Goal: Task Accomplishment & Management: Use online tool/utility

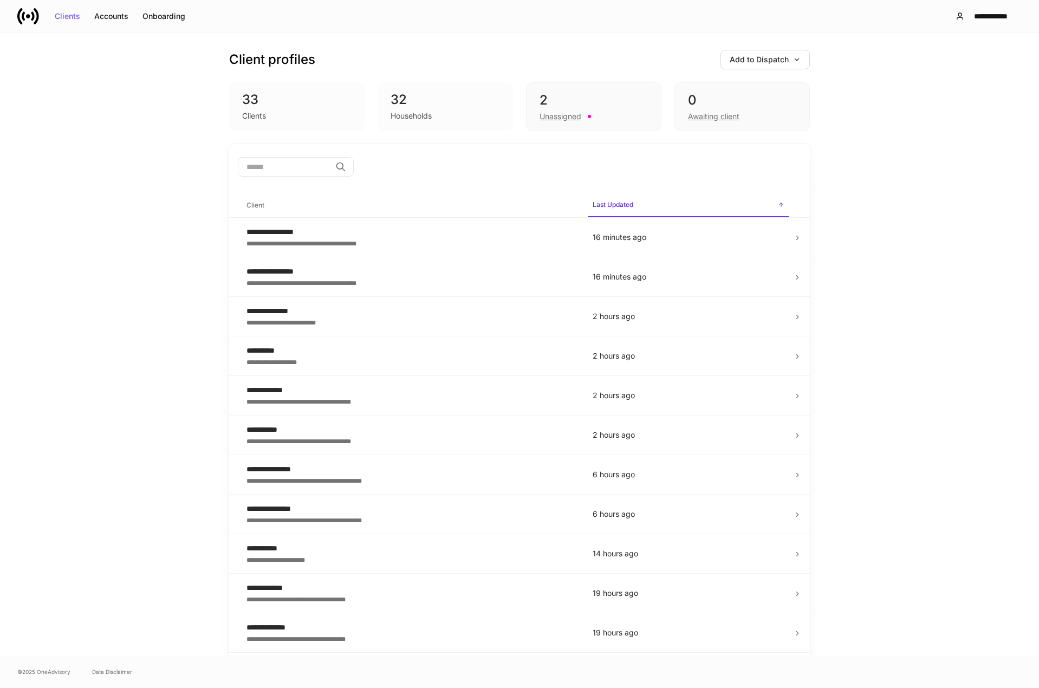
click at [75, 255] on div "**********" at bounding box center [519, 344] width 1039 height 623
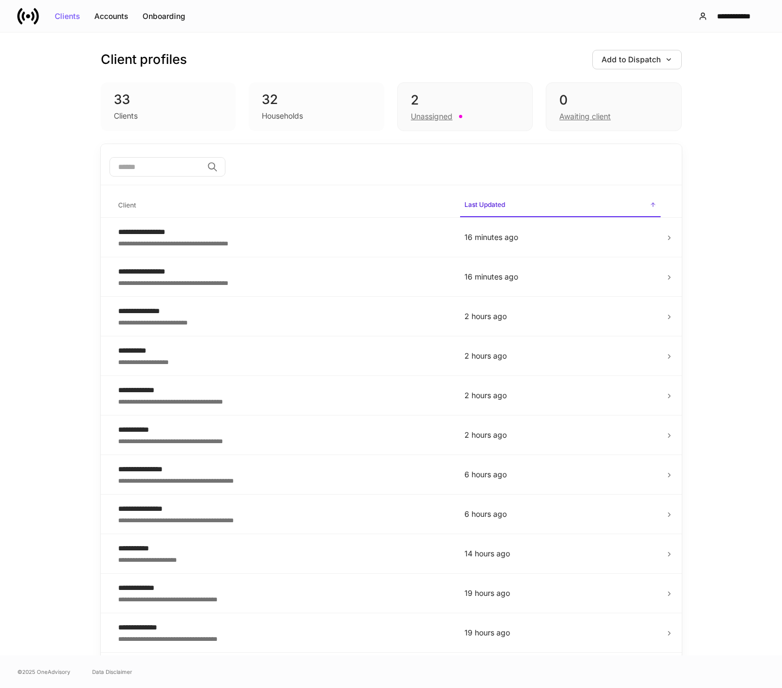
click at [31, 18] on icon at bounding box center [28, 16] width 22 height 22
click at [644, 66] on button "Add to Dispatch" at bounding box center [636, 60] width 89 height 20
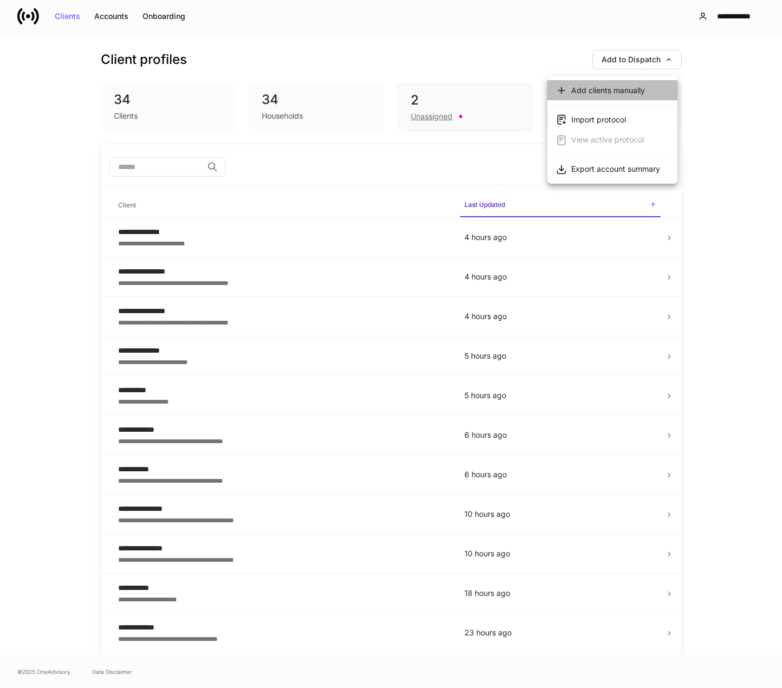
click at [607, 87] on div "Add clients manually" at bounding box center [608, 90] width 74 height 11
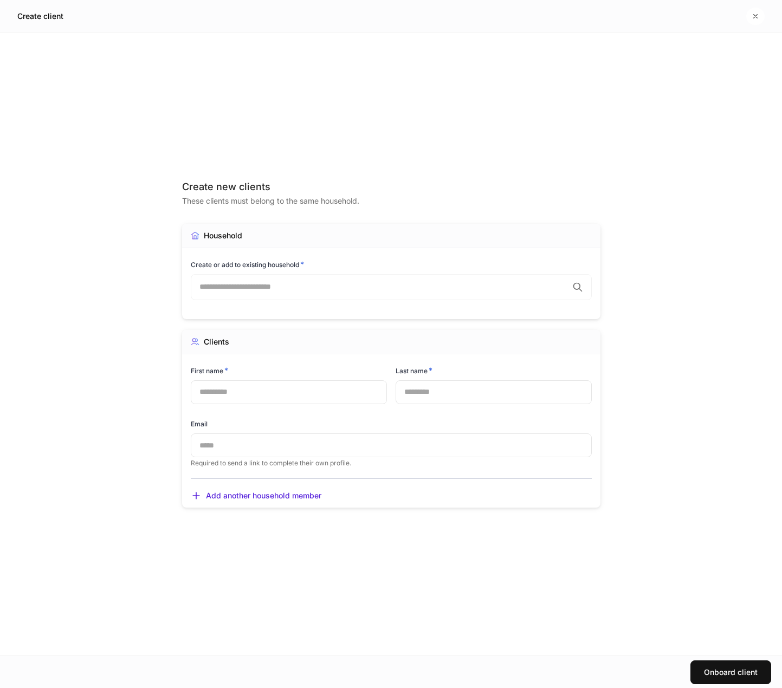
click at [152, 202] on div "Create new clients These clients must belong to the same household. Household C…" at bounding box center [391, 344] width 488 height 623
click at [269, 293] on div "​" at bounding box center [391, 287] width 401 height 26
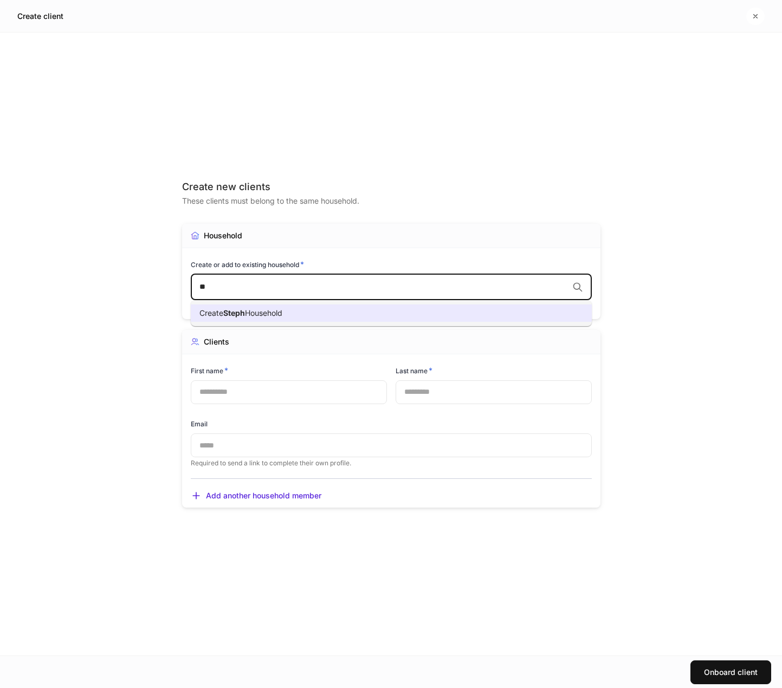
type input "*"
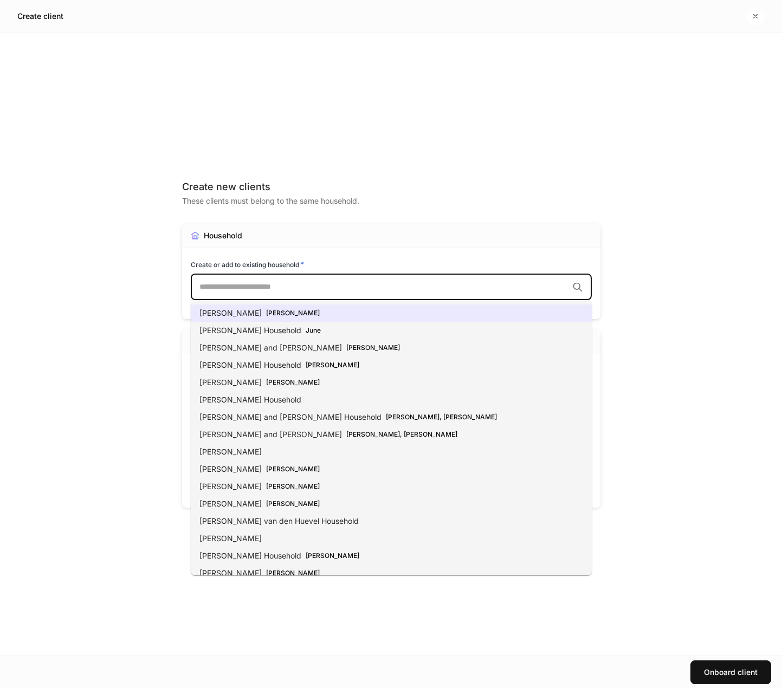
click at [252, 127] on div "Create new clients These clients must belong to the same household. Household C…" at bounding box center [391, 344] width 418 height 580
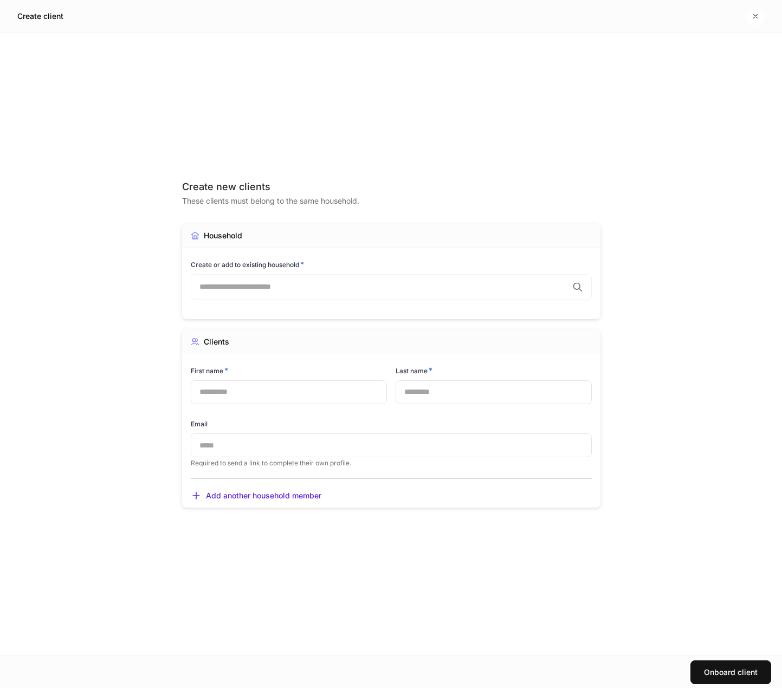
click at [103, 123] on div "Create new clients These clients must belong to the same household. Household C…" at bounding box center [391, 344] width 782 height 623
click at [34, 12] on h5 "Create client" at bounding box center [40, 16] width 46 height 11
click at [759, 15] on button "button" at bounding box center [755, 16] width 18 height 17
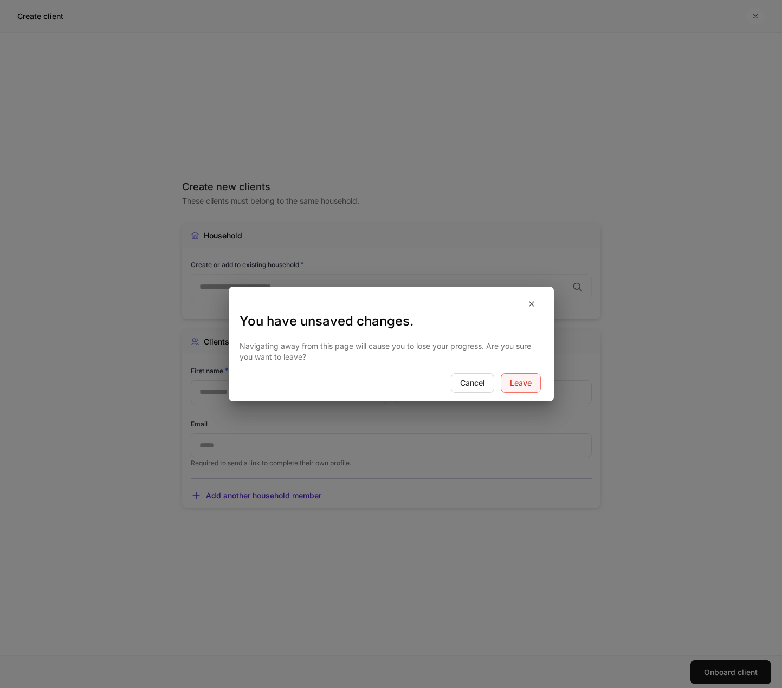
click at [511, 386] on div "Leave" at bounding box center [521, 383] width 22 height 8
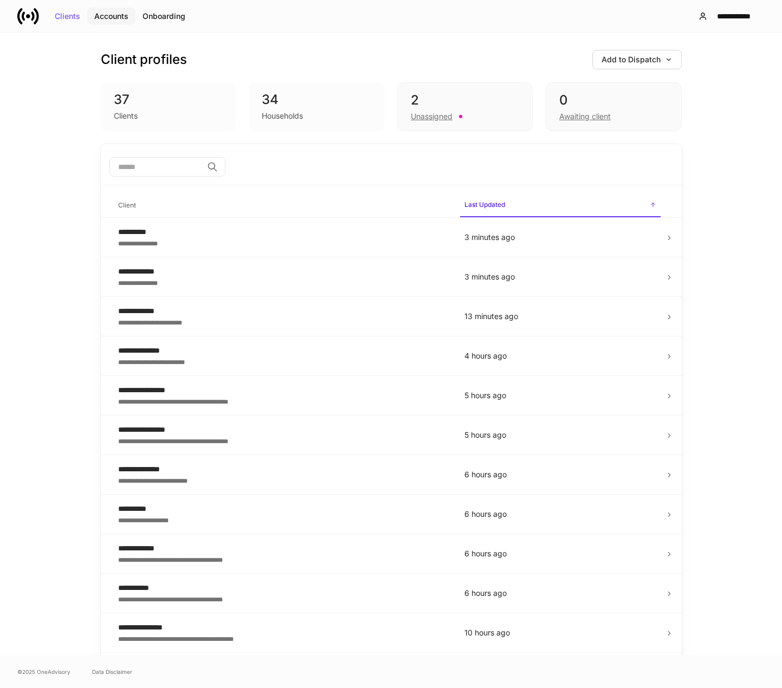
click at [93, 18] on button "Accounts" at bounding box center [111, 16] width 48 height 17
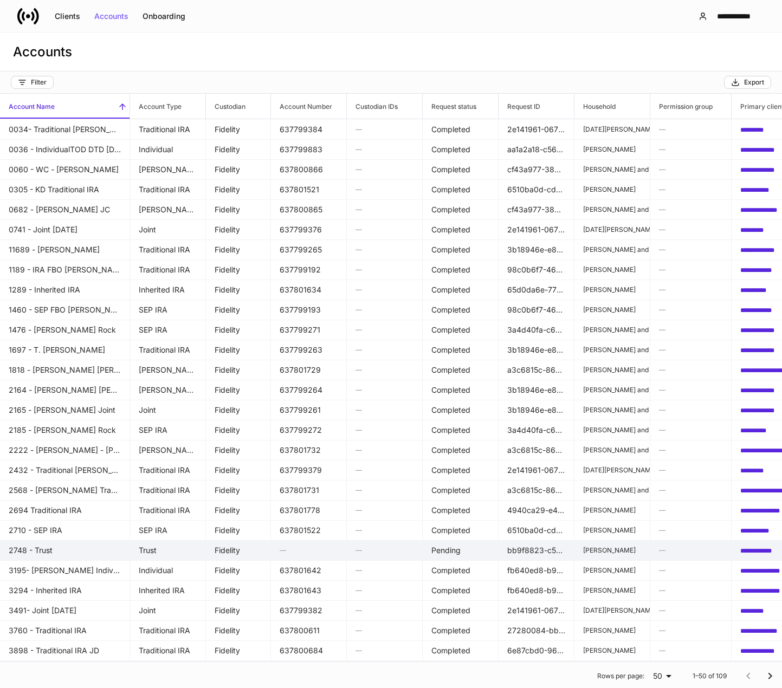
click at [602, 550] on p "[PERSON_NAME]" at bounding box center [612, 550] width 58 height 9
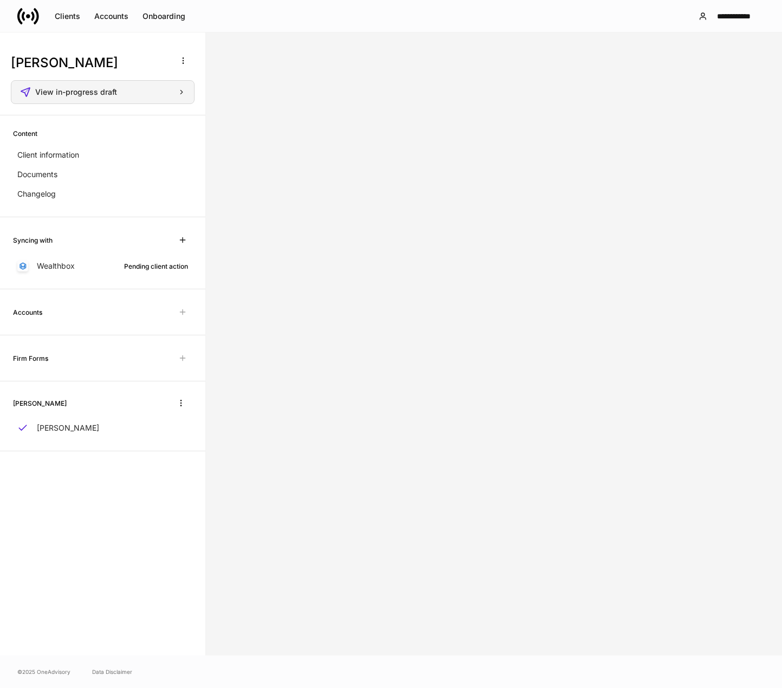
click at [118, 96] on div "View in-progress draft" at bounding box center [102, 92] width 165 height 11
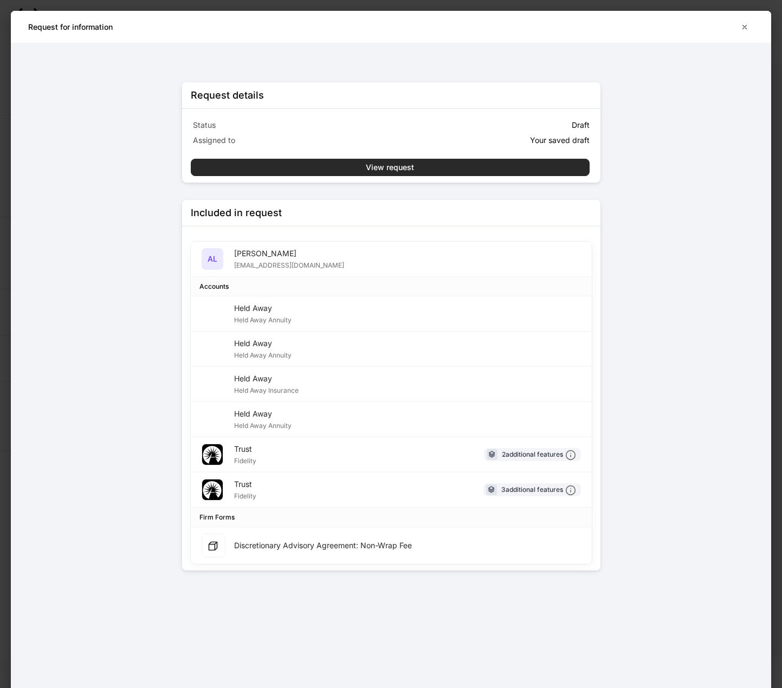
click at [394, 172] on button "View request" at bounding box center [390, 167] width 399 height 17
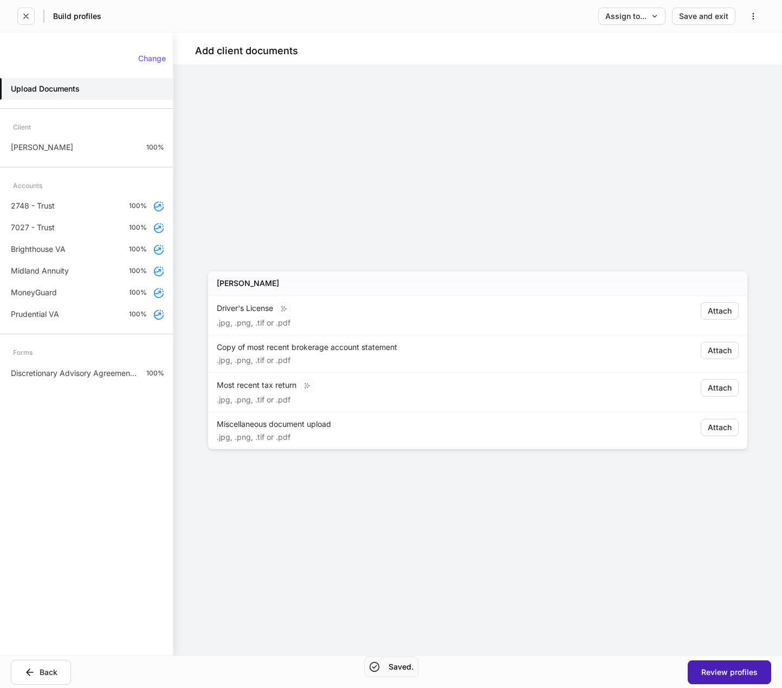
click at [725, 671] on div "Review profiles" at bounding box center [729, 672] width 56 height 8
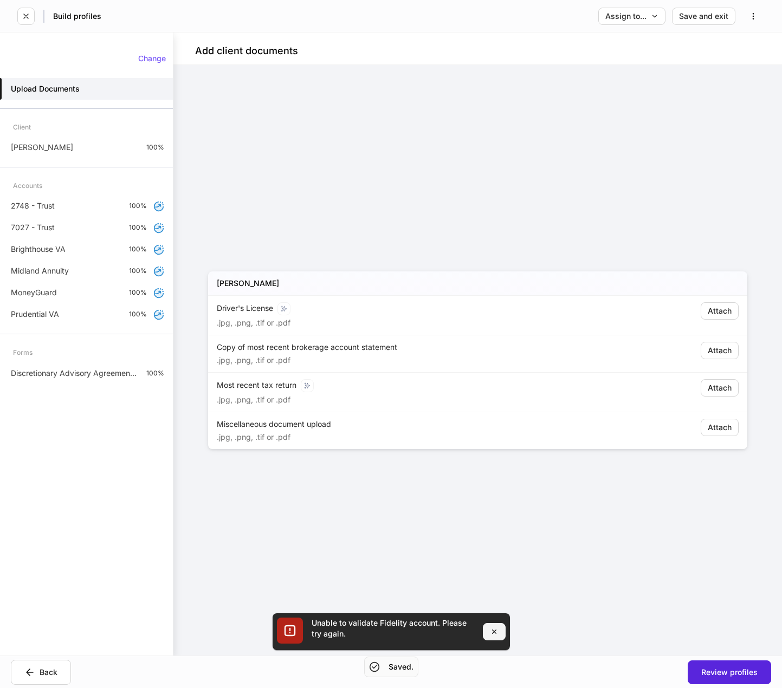
click at [493, 634] on icon "button" at bounding box center [494, 631] width 9 height 9
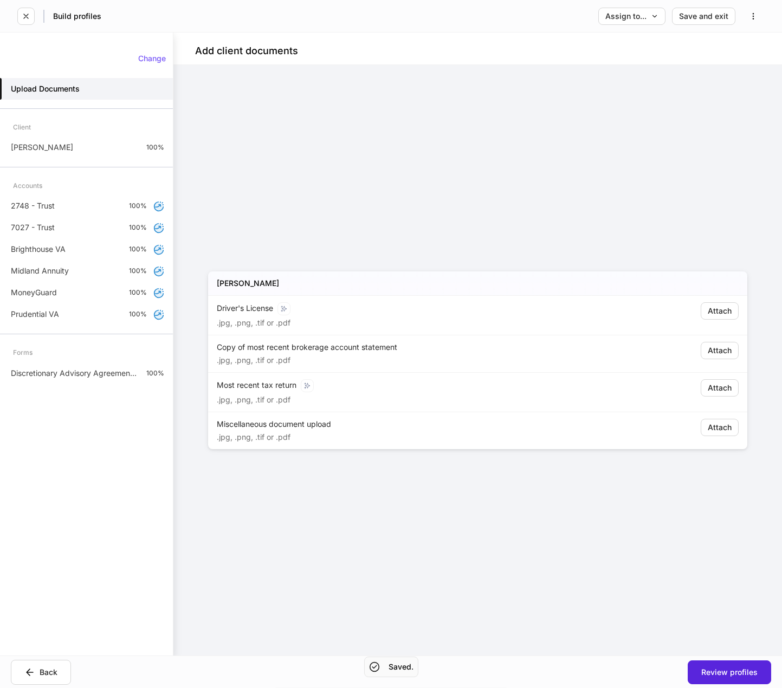
click at [402, 564] on div "[PERSON_NAME] Driver's License .jpg, .png, .tif or .pdf Attach Copy of most rec…" at bounding box center [477, 360] width 539 height 547
click at [27, 19] on icon "button" at bounding box center [26, 16] width 9 height 9
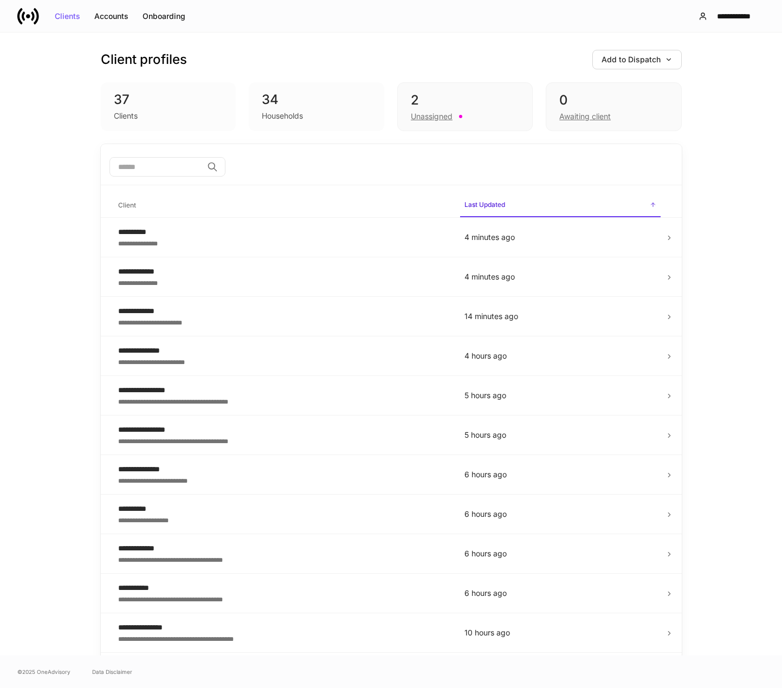
click at [365, 155] on div "​" at bounding box center [391, 168] width 581 height 35
click at [317, 53] on div "Client profiles Add to Dispatch" at bounding box center [391, 60] width 581 height 20
click at [98, 16] on div "Accounts" at bounding box center [111, 16] width 34 height 8
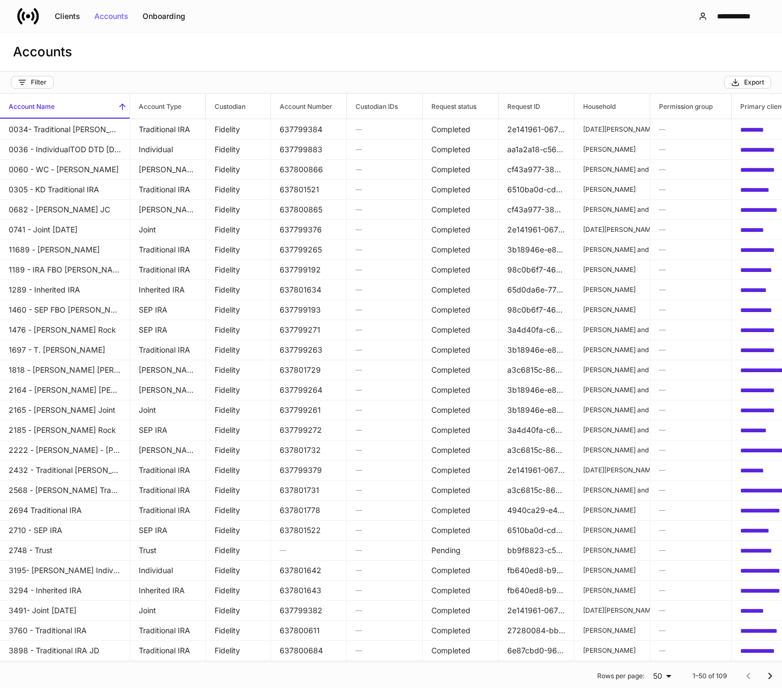
click at [34, 14] on icon at bounding box center [28, 16] width 22 height 22
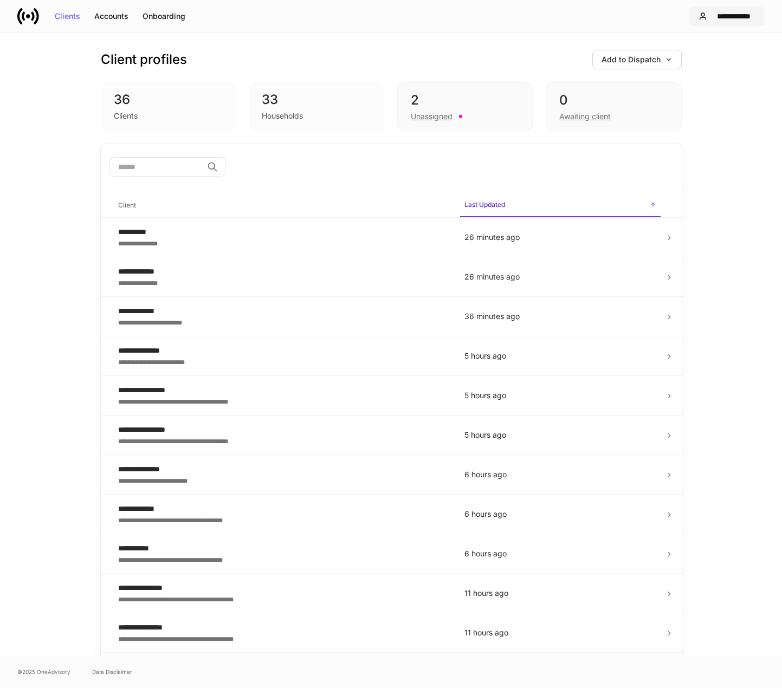
click at [738, 15] on div "**********" at bounding box center [733, 16] width 44 height 8
click at [679, 63] on div "Settings" at bounding box center [672, 66] width 29 height 11
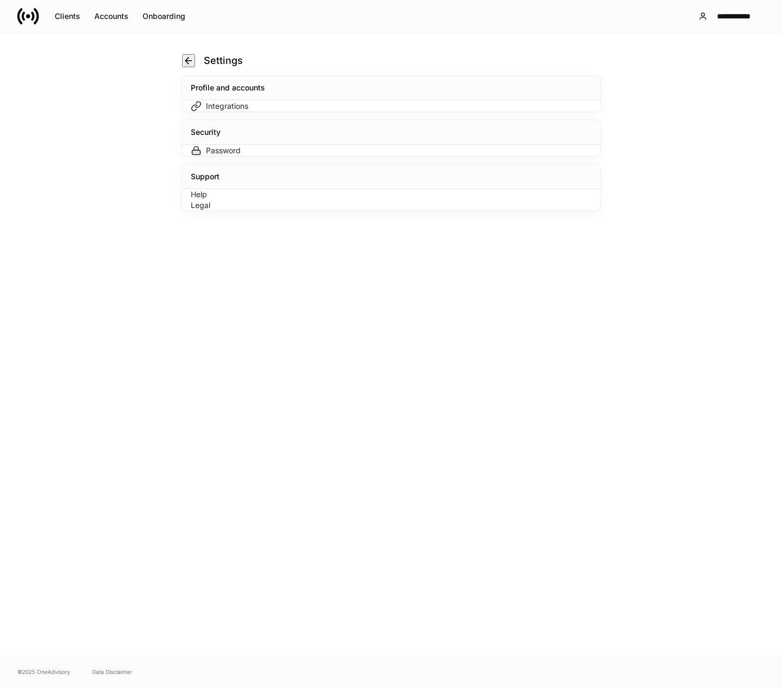
click at [229, 112] on div "Integrations" at bounding box center [399, 106] width 386 height 11
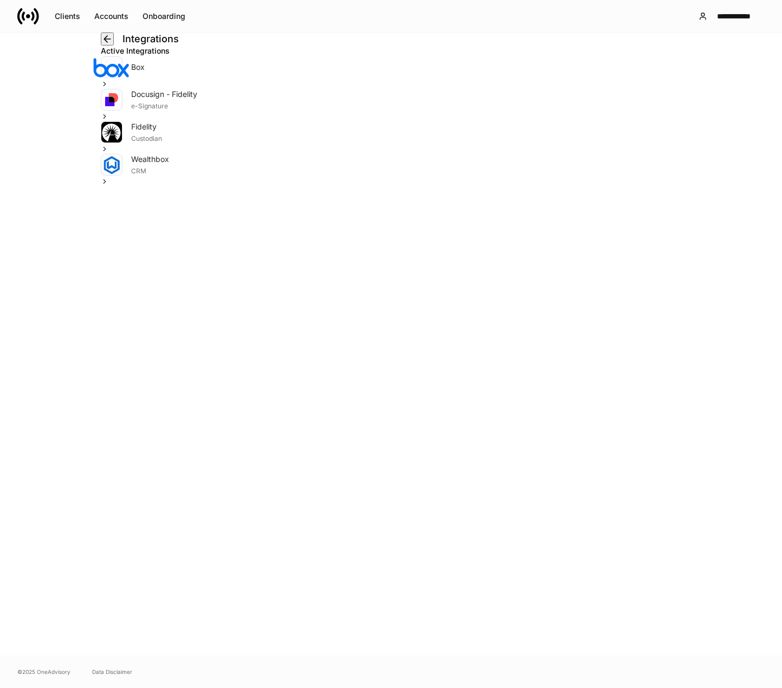
click at [547, 89] on div "Box" at bounding box center [391, 72] width 581 height 33
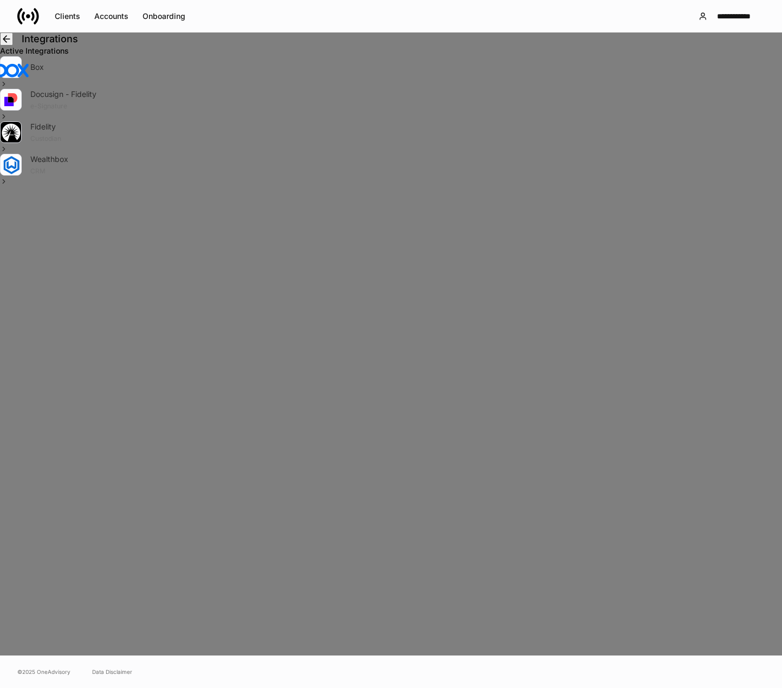
drag, startPoint x: 761, startPoint y: 23, endPoint x: 652, endPoint y: 41, distance: 110.8
